Goal: Task Accomplishment & Management: Manage account settings

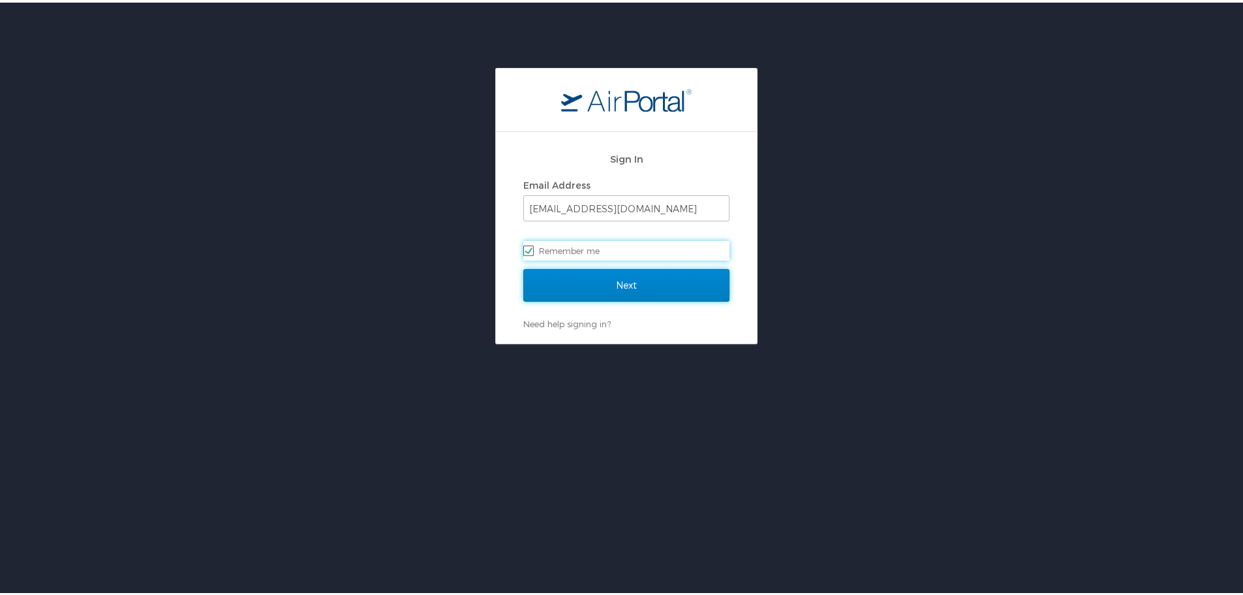
click at [602, 287] on input "Next" at bounding box center [626, 282] width 206 height 33
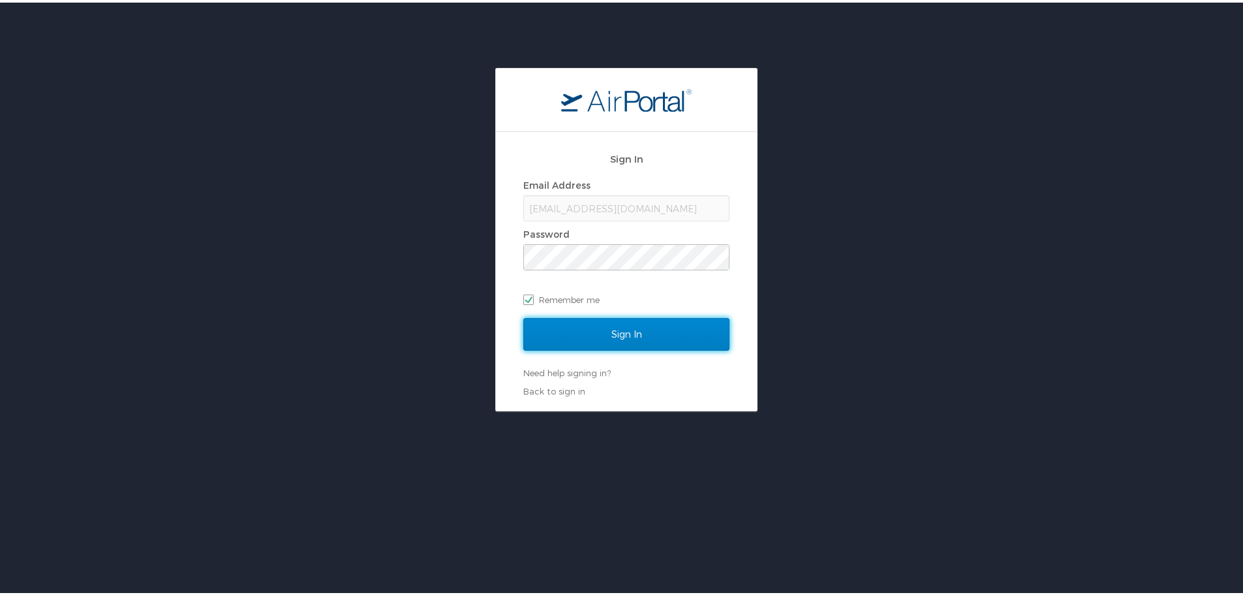
click at [620, 326] on input "Sign In" at bounding box center [626, 331] width 206 height 33
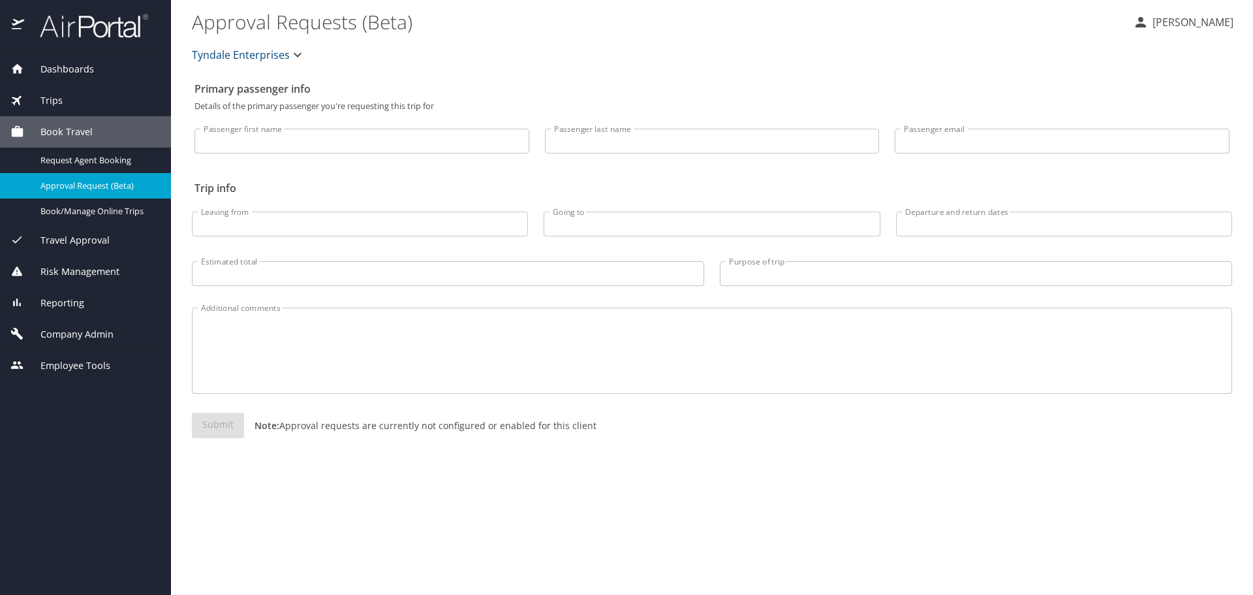
click at [84, 337] on span "Company Admin" at bounding box center [68, 334] width 89 height 14
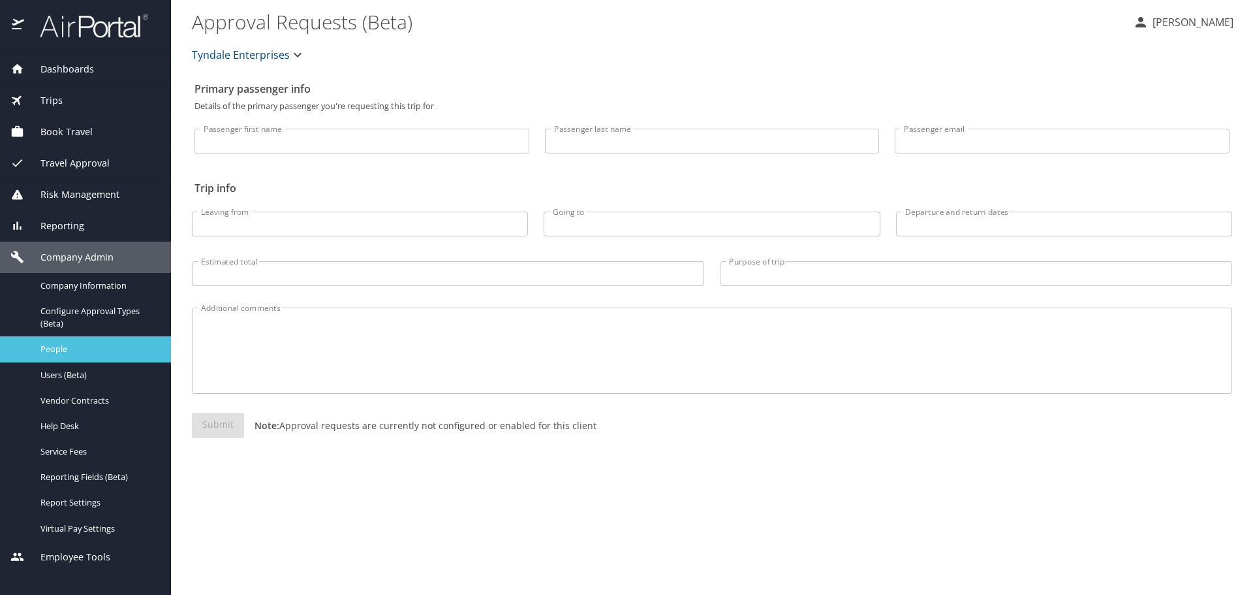
click at [57, 351] on span "People" at bounding box center [97, 349] width 115 height 12
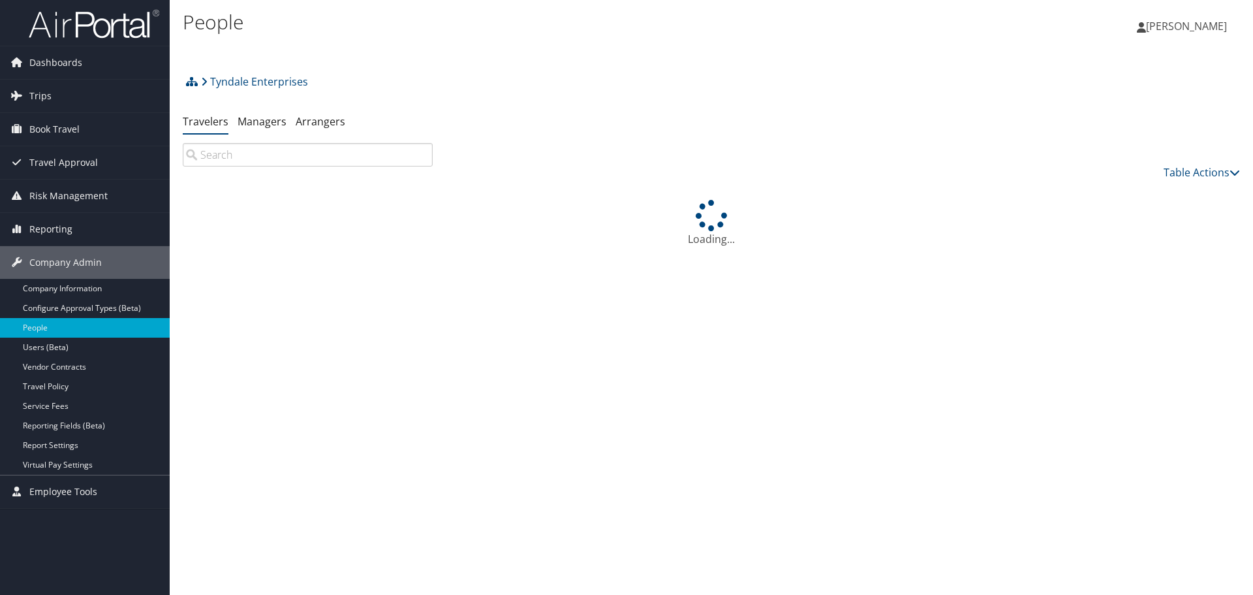
click at [235, 157] on input "search" at bounding box center [308, 154] width 250 height 23
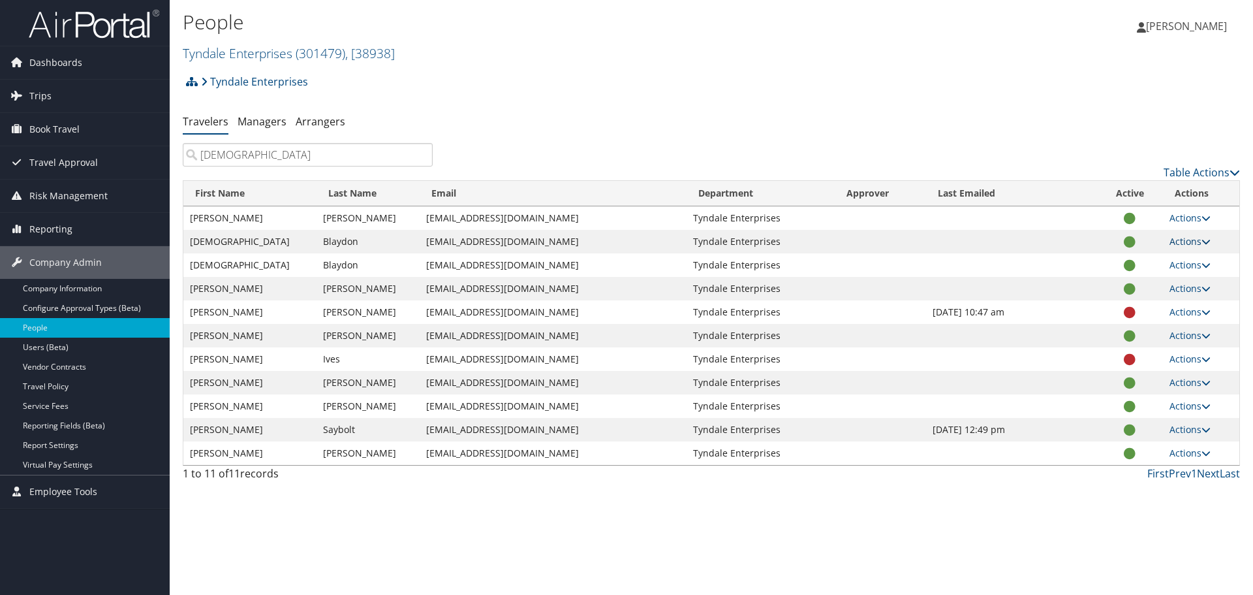
type input "[DEMOGRAPHIC_DATA]"
click at [1193, 243] on link "Actions" at bounding box center [1190, 241] width 41 height 12
click at [1200, 249] on ul "User Settings View Profile Update Department Reset User's Password" at bounding box center [1147, 294] width 125 height 90
click at [1182, 265] on link "Actions" at bounding box center [1190, 264] width 41 height 12
click at [1154, 354] on link "Reset User's Password" at bounding box center [1146, 350] width 120 height 22
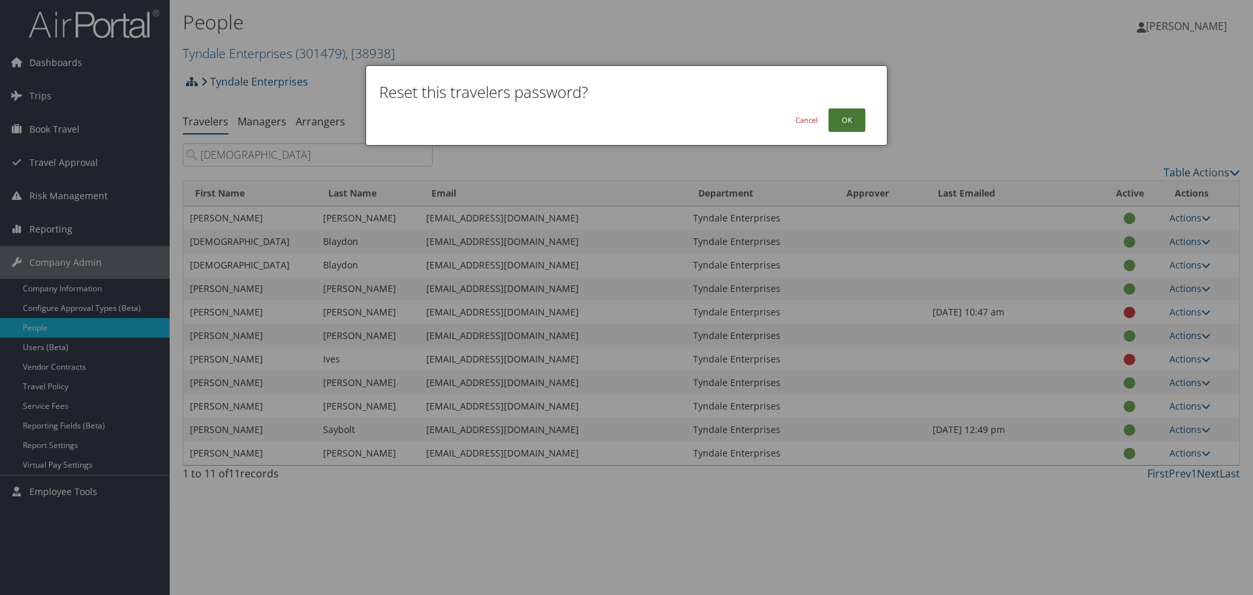
click at [852, 114] on button "OK" at bounding box center [846, 119] width 37 height 23
